Goal: Navigation & Orientation: Understand site structure

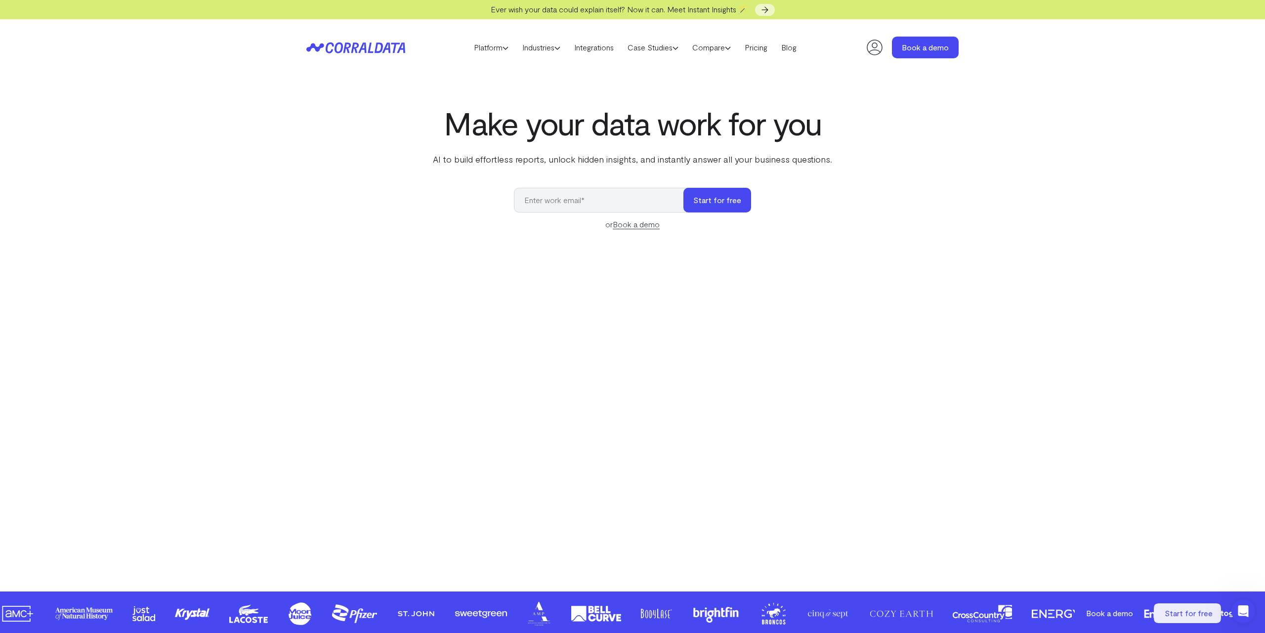
drag, startPoint x: 1046, startPoint y: 364, endPoint x: 937, endPoint y: 18, distance: 362.7
click at [500, 44] on link "Platform" at bounding box center [491, 47] width 48 height 15
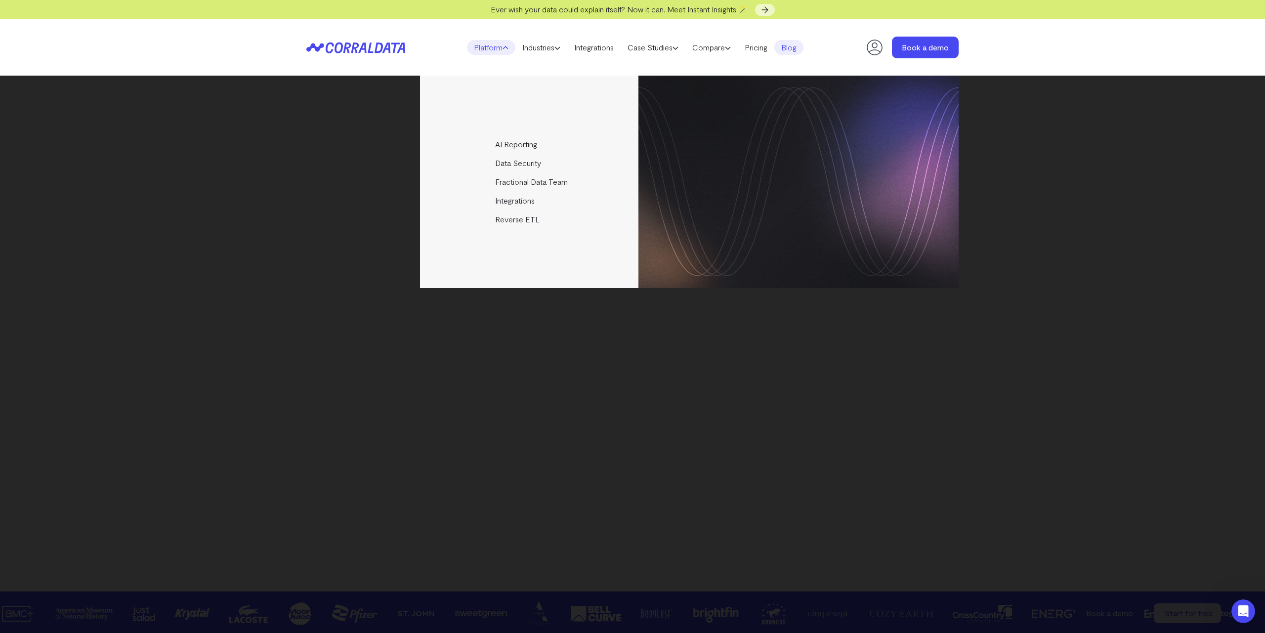
click at [793, 50] on link "Blog" at bounding box center [788, 47] width 29 height 15
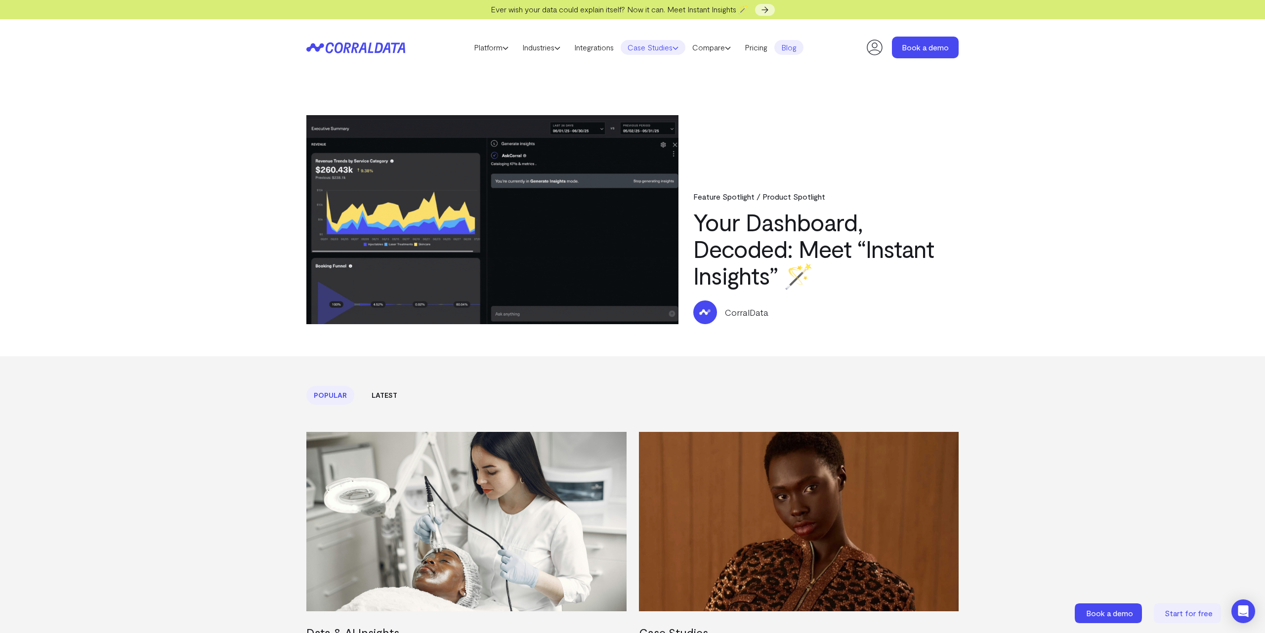
click at [670, 46] on link "Case Studies" at bounding box center [653, 47] width 65 height 15
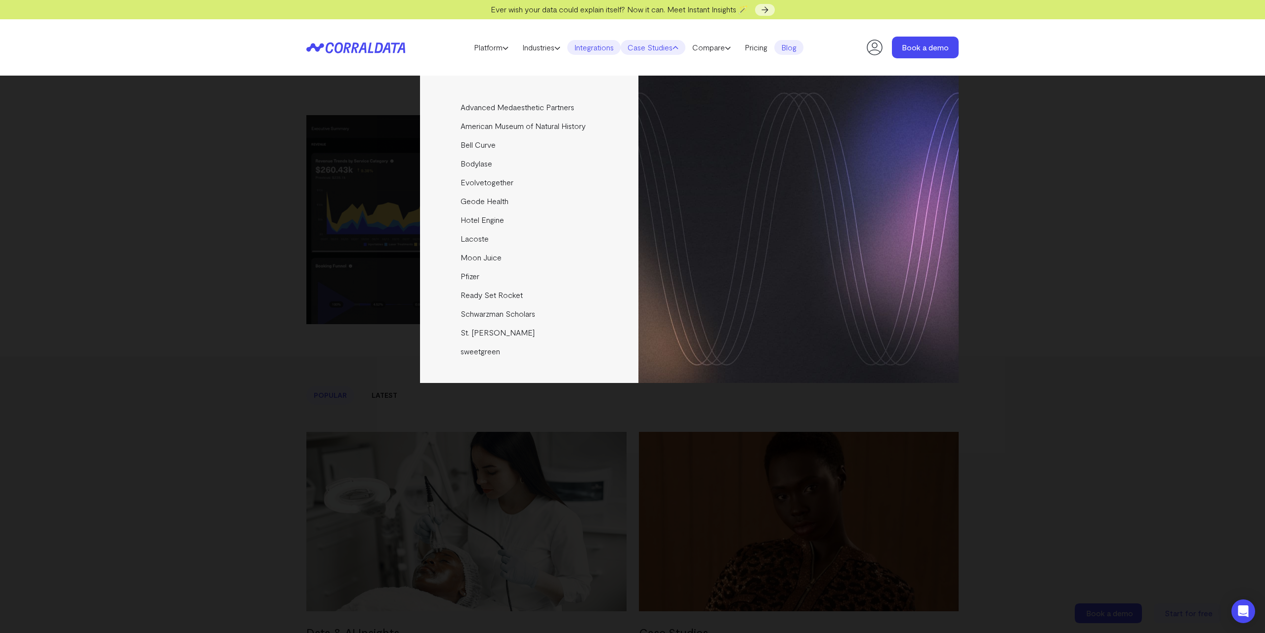
click at [581, 54] on link "Integrations" at bounding box center [593, 47] width 53 height 15
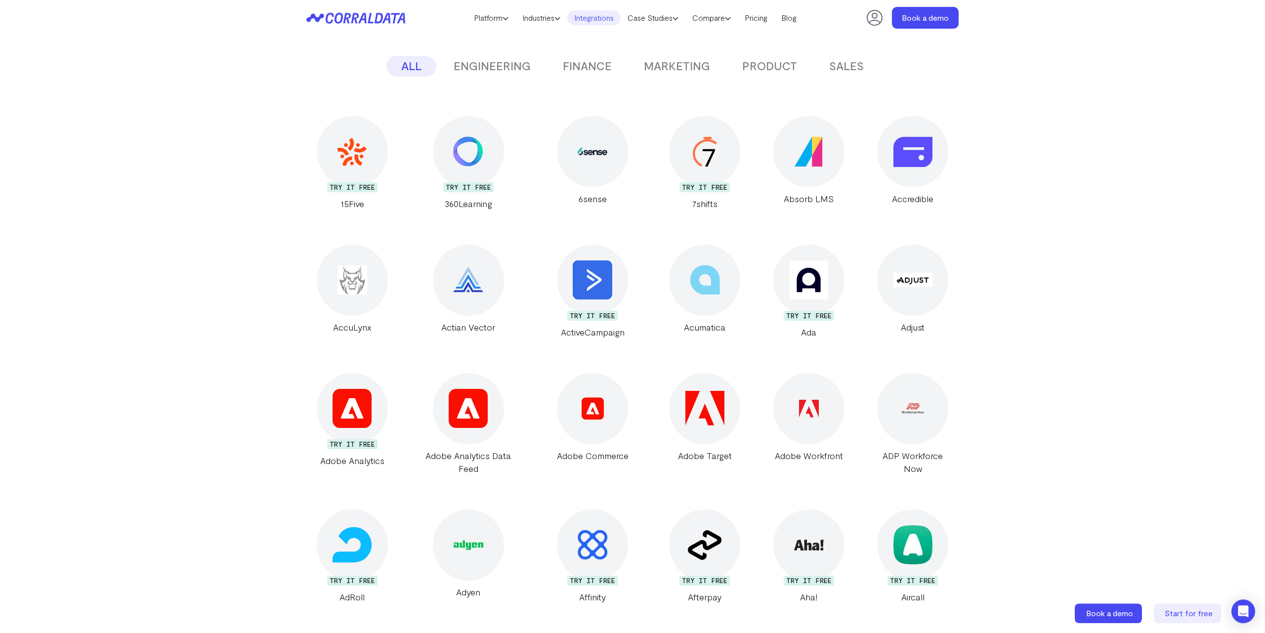
scroll to position [332, 0]
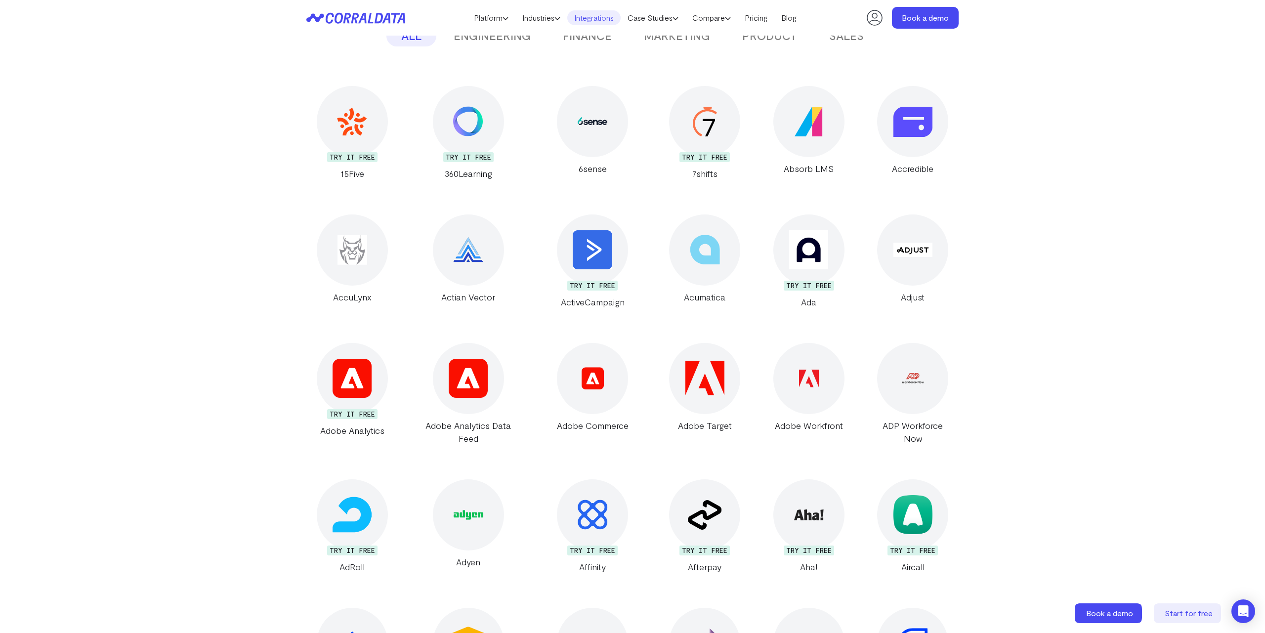
scroll to position [0, 0]
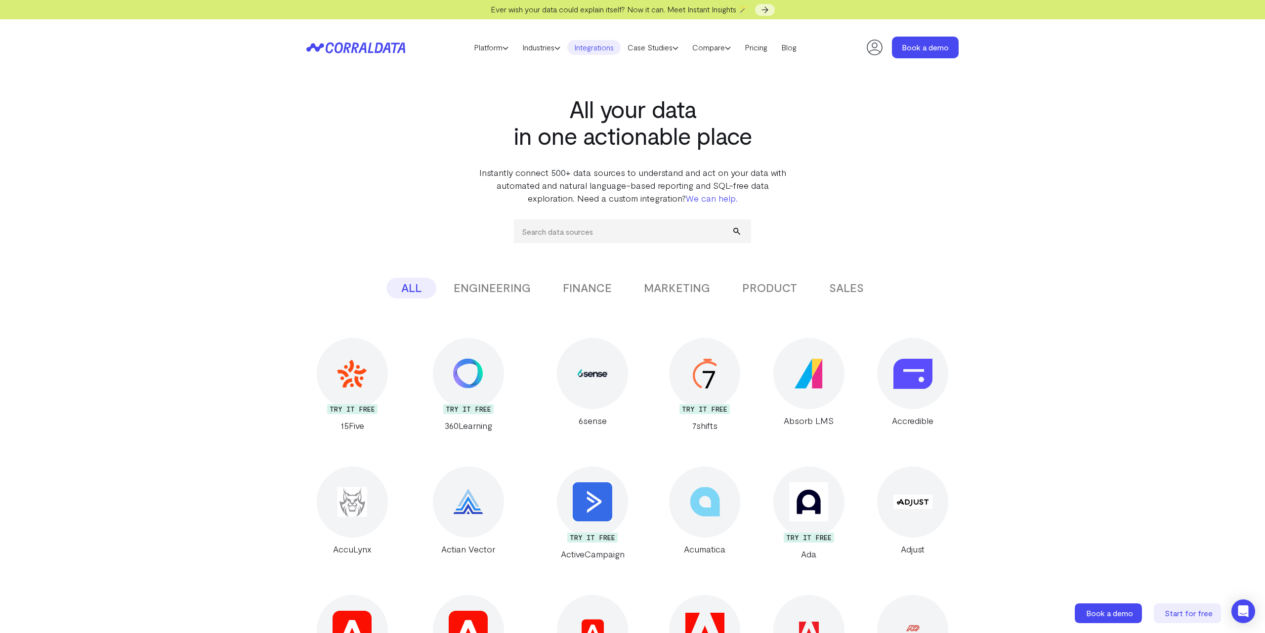
drag, startPoint x: 237, startPoint y: 321, endPoint x: 226, endPoint y: 55, distance: 266.0
click at [505, 279] on button "ENGINEERING" at bounding box center [492, 288] width 107 height 21
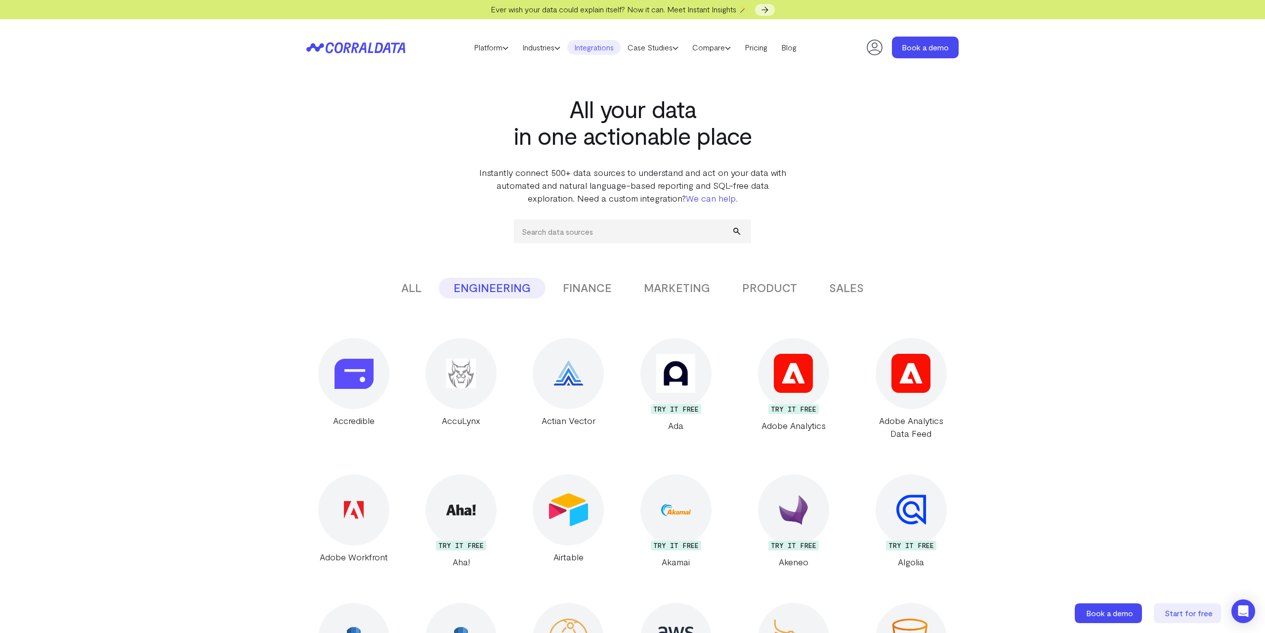
click at [585, 284] on button "FINANCE" at bounding box center [587, 288] width 79 height 21
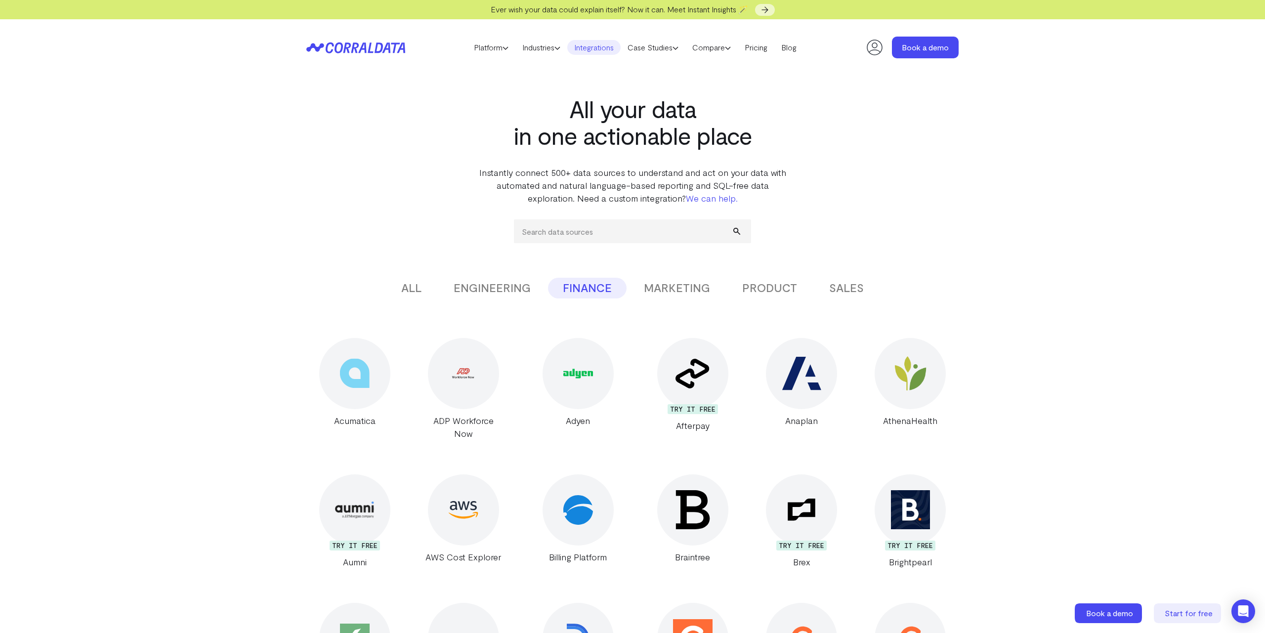
click at [693, 293] on button "MARKETING" at bounding box center [677, 288] width 96 height 21
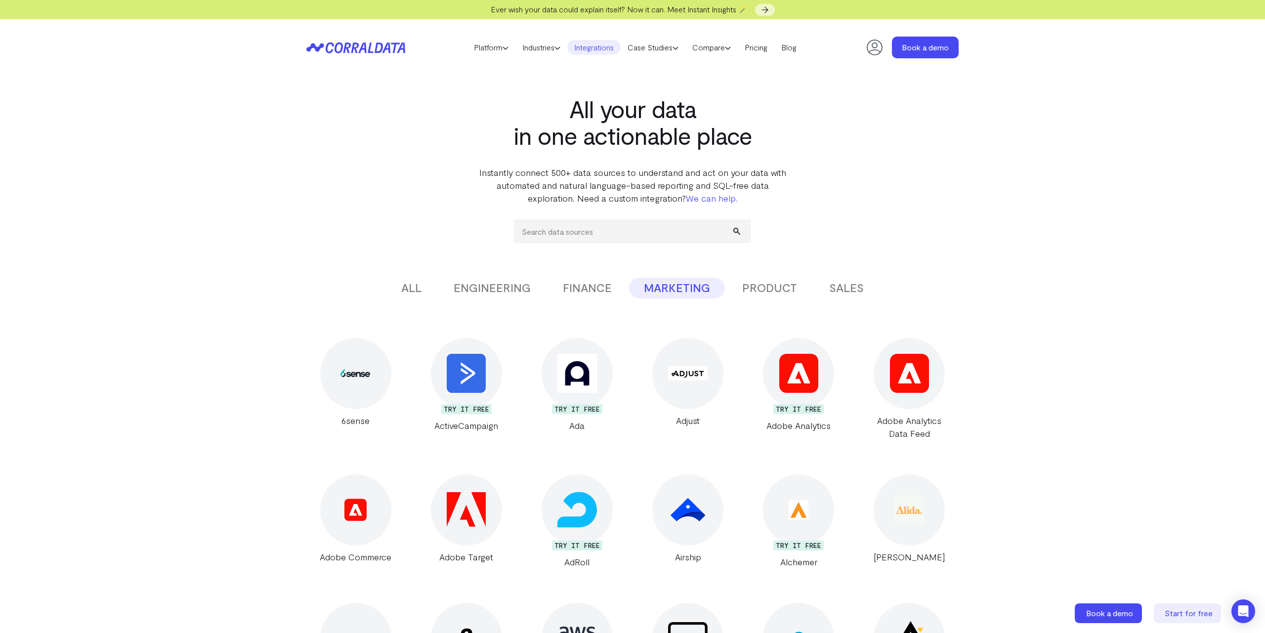
click at [802, 284] on button "PRODUCT" at bounding box center [769, 288] width 84 height 21
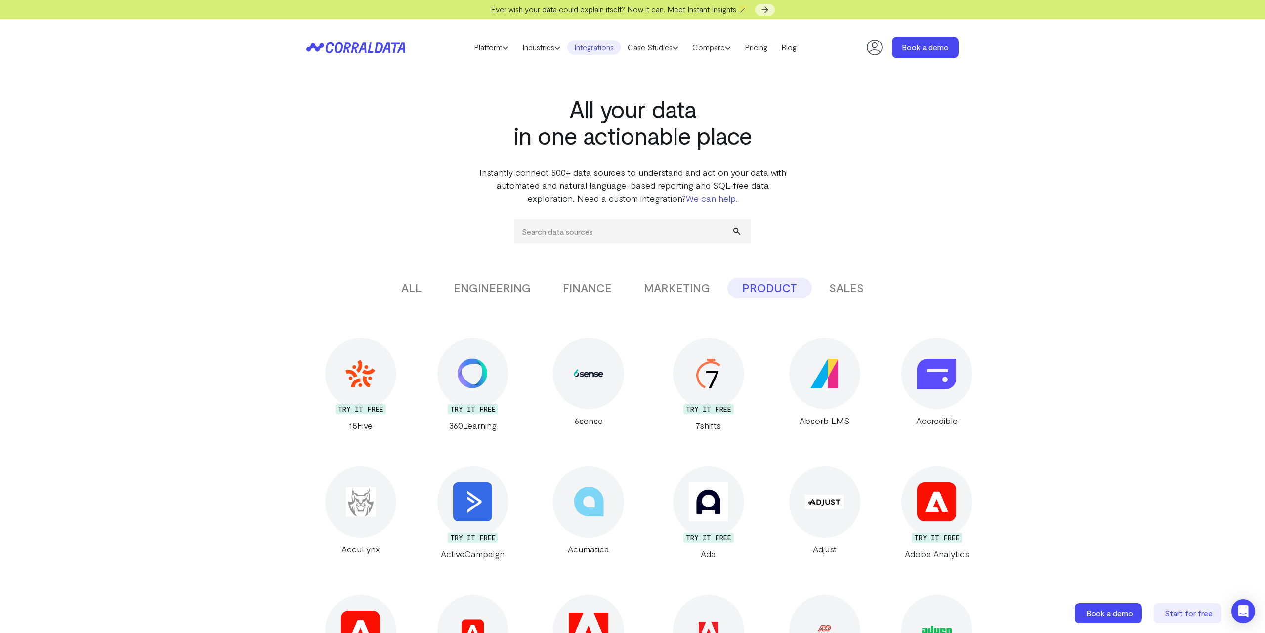
click at [880, 294] on div "ALL ENGINEERING FINANCE MARKETING PRODUCT SALES" at bounding box center [632, 288] width 652 height 21
click at [880, 282] on div "ALL ENGINEERING FINANCE MARKETING PRODUCT SALES" at bounding box center [632, 288] width 652 height 21
click at [824, 293] on button "SALES" at bounding box center [846, 288] width 64 height 21
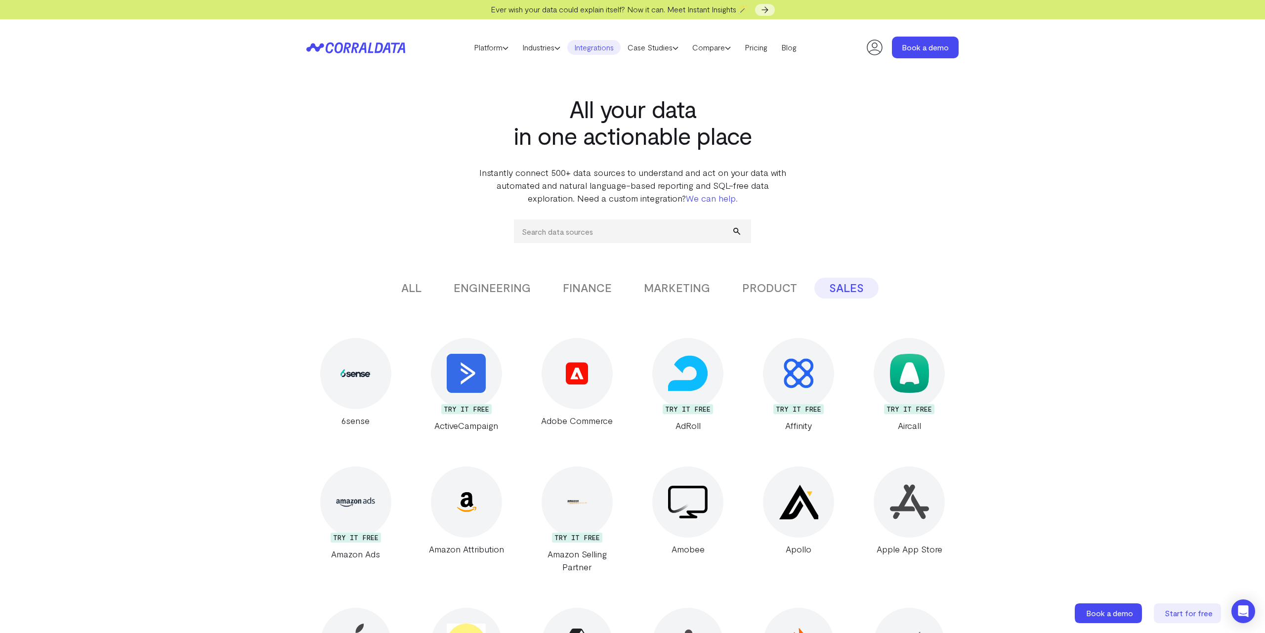
click at [590, 295] on button "FINANCE" at bounding box center [587, 288] width 79 height 21
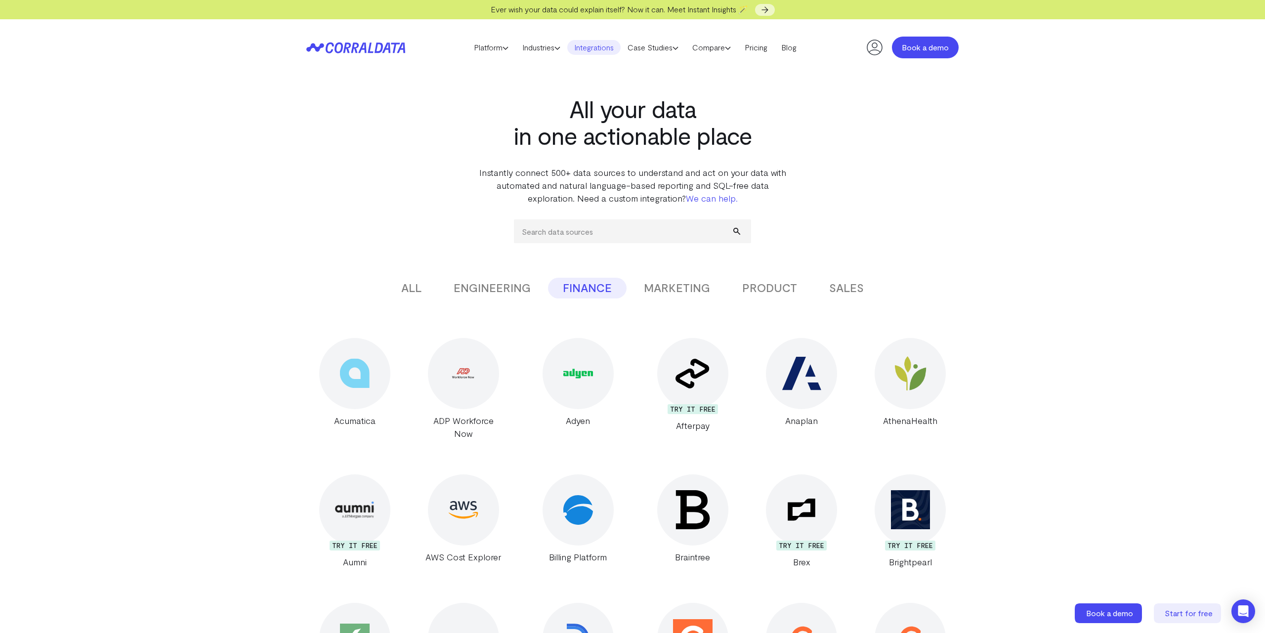
drag, startPoint x: 1051, startPoint y: 351, endPoint x: 956, endPoint y: 48, distance: 316.9
click at [544, 45] on link "Industries" at bounding box center [541, 47] width 52 height 15
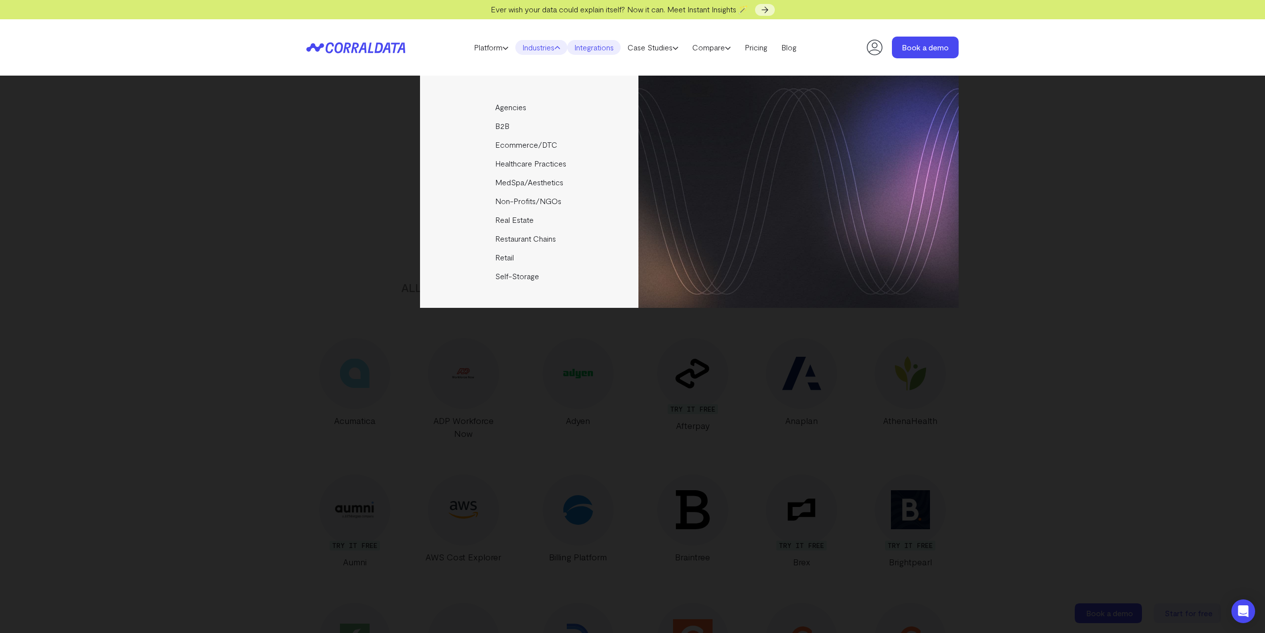
click at [116, 206] on div "Agencies Help your clients become data driven faster through seamless reporting…" at bounding box center [632, 354] width 1265 height 557
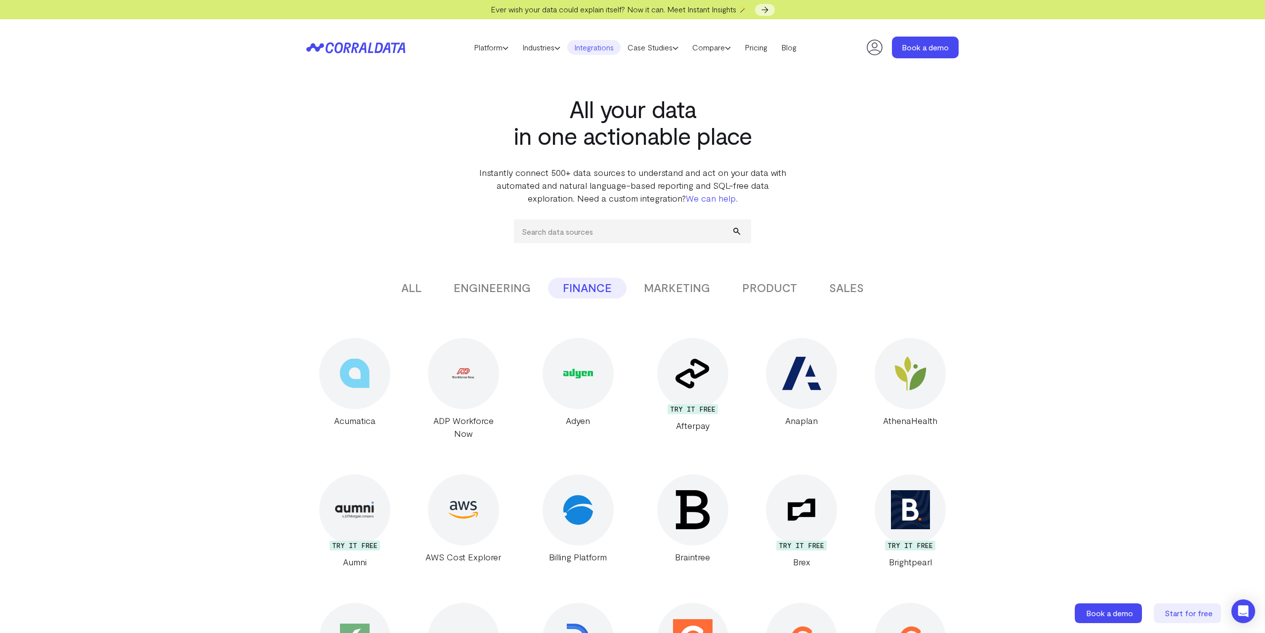
click at [657, 284] on button "MARKETING" at bounding box center [677, 288] width 96 height 21
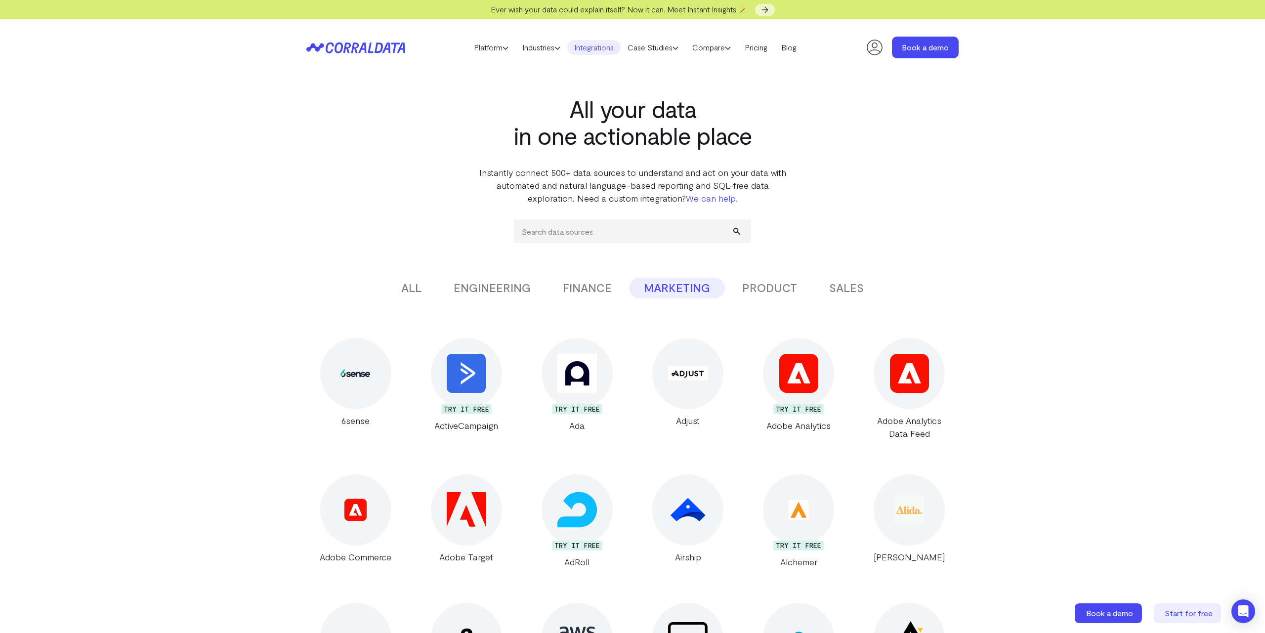
drag, startPoint x: 221, startPoint y: 237, endPoint x: 224, endPoint y: 228, distance: 8.9
drag, startPoint x: 86, startPoint y: 279, endPoint x: 186, endPoint y: 41, distance: 258.2
drag, startPoint x: 201, startPoint y: 310, endPoint x: 248, endPoint y: 104, distance: 211.2
click at [359, 54] on header "Platform AI Reporting Use AI to effortlessly answer any business questions from…" at bounding box center [632, 47] width 652 height 56
click at [367, 56] on header "Platform AI Reporting Use AI to effortlessly answer any business questions from…" at bounding box center [632, 47] width 652 height 56
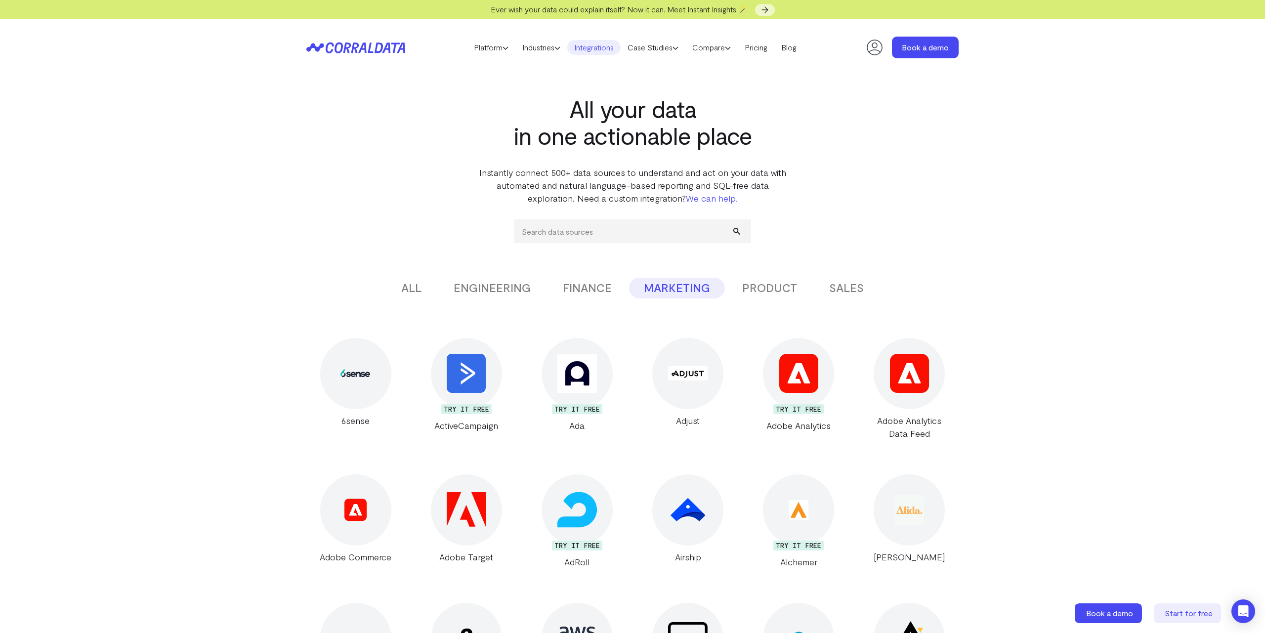
click at [370, 47] on icon at bounding box center [350, 47] width 48 height 11
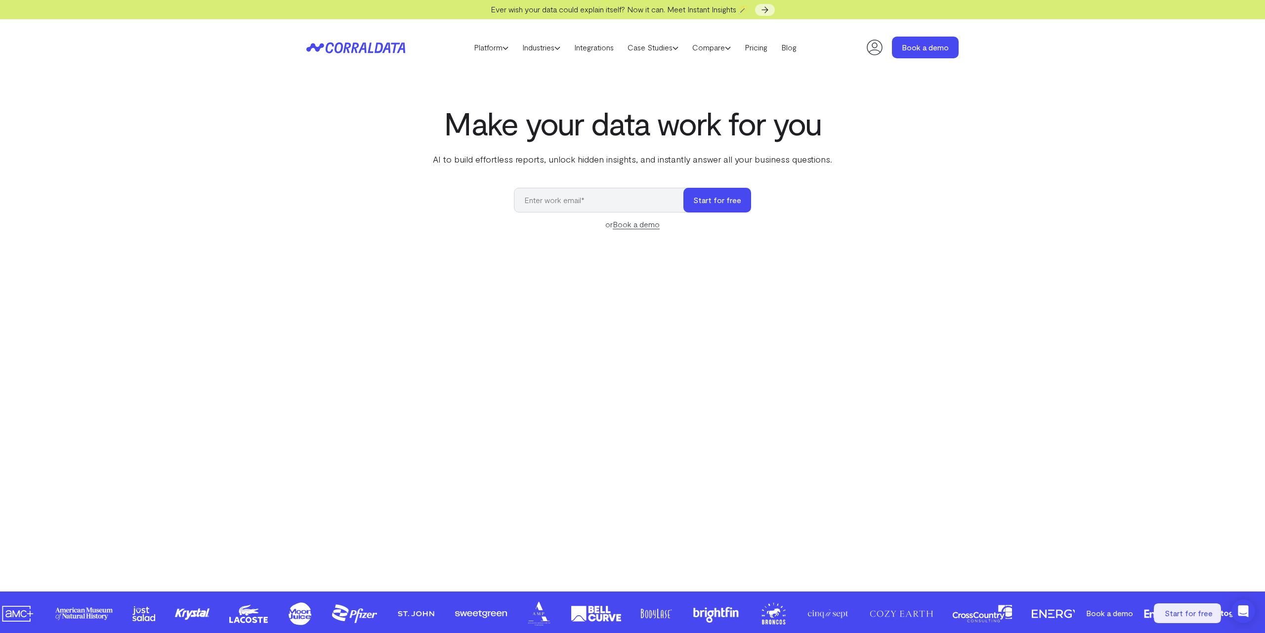
drag, startPoint x: 264, startPoint y: 434, endPoint x: 731, endPoint y: 177, distance: 533.3
